Goal: Check status: Check status

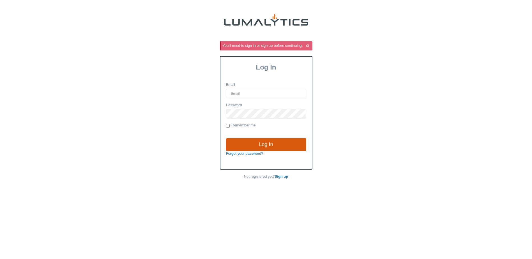
type input "[EMAIL_ADDRESS][DOMAIN_NAME]"
click at [262, 142] on input "Log In" at bounding box center [266, 144] width 80 height 13
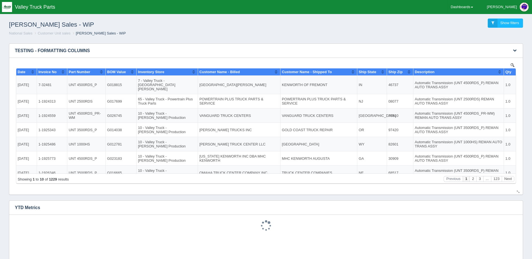
click at [32, 84] on td "[DATE]" at bounding box center [26, 84] width 21 height 19
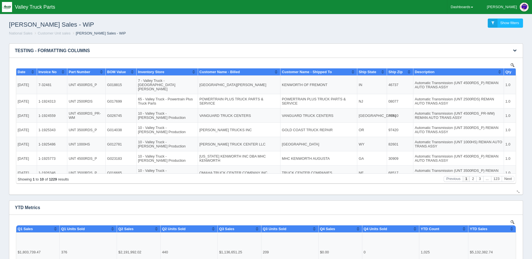
drag, startPoint x: 36, startPoint y: 95, endPoint x: 124, endPoint y: 96, distance: 88.3
click at [124, 96] on tr "[DATE] 1-1924313 UNT 2500RDS G017699 65 - Valley Truck - Powertrain Plus Truck …" at bounding box center [282, 101] width 533 height 14
click at [29, 96] on td "[DATE]" at bounding box center [26, 101] width 21 height 14
drag, startPoint x: 138, startPoint y: 94, endPoint x: 177, endPoint y: 96, distance: 38.5
click at [177, 96] on td "65 - Valley Truck - Powertrain Plus Truck Parts" at bounding box center [167, 101] width 61 height 14
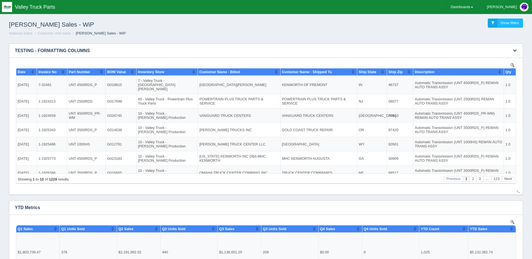
drag, startPoint x: 177, startPoint y: 96, endPoint x: 231, endPoint y: 98, distance: 53.9
click at [231, 98] on td "POWERTRAIN PLUS TRUCK PARTS & SERVICE" at bounding box center [239, 101] width 82 height 14
click at [513, 50] on icon "button" at bounding box center [515, 50] width 4 height 4
